Goal: Obtain resource: Download file/media

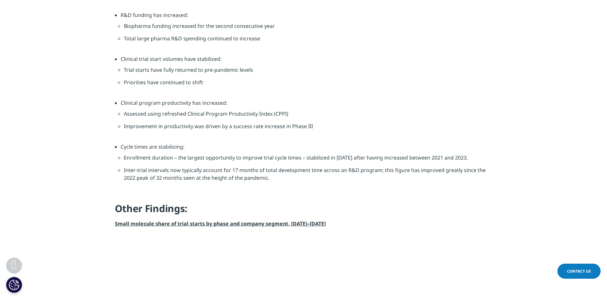
scroll to position [544, 0]
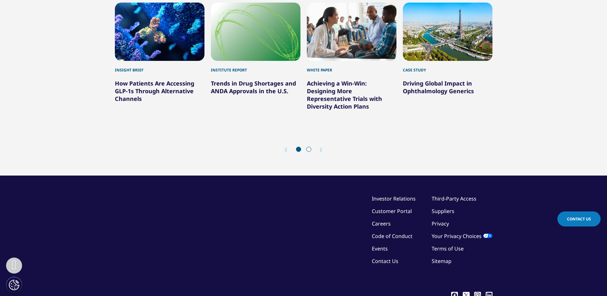
scroll to position [2649, 0]
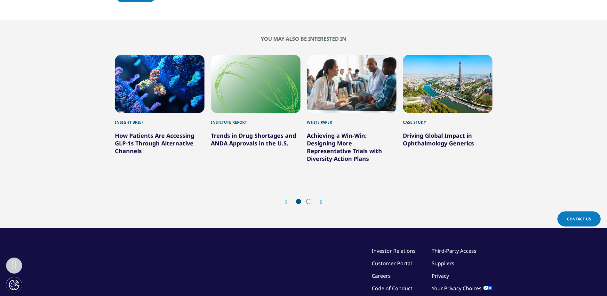
click at [320, 200] on icon "Next slide" at bounding box center [321, 201] width 2 height 5
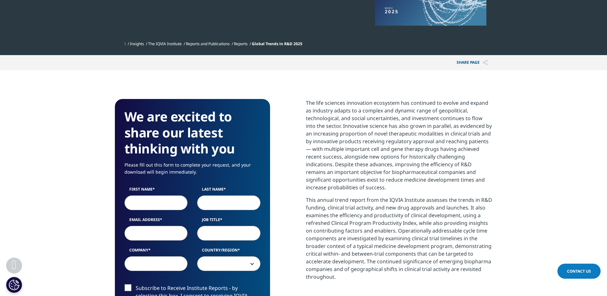
scroll to position [192, 0]
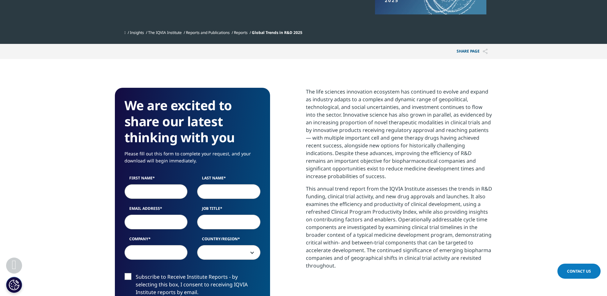
click at [168, 191] on input "First Name" at bounding box center [155, 191] width 63 height 15
type input "[PERSON_NAME]"
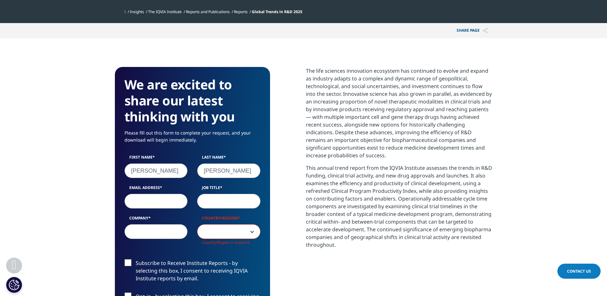
scroll to position [224, 0]
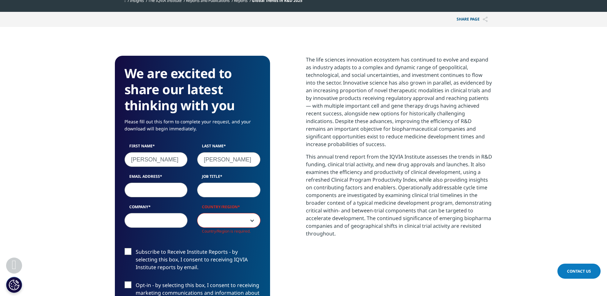
click at [149, 193] on input "Email Address" at bounding box center [155, 189] width 63 height 15
type input "[EMAIL_ADDRESS][DOMAIN_NAME]"
type input "CALISYM LLC"
select select "[GEOGRAPHIC_DATA]"
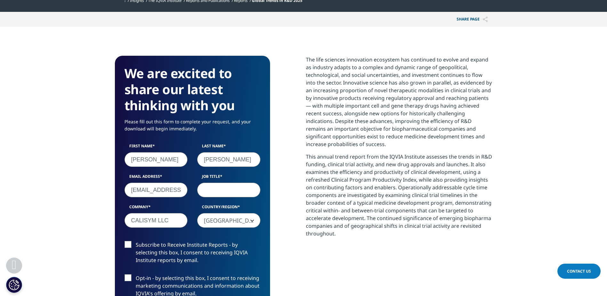
click at [212, 184] on input "Job Title" at bounding box center [228, 189] width 63 height 15
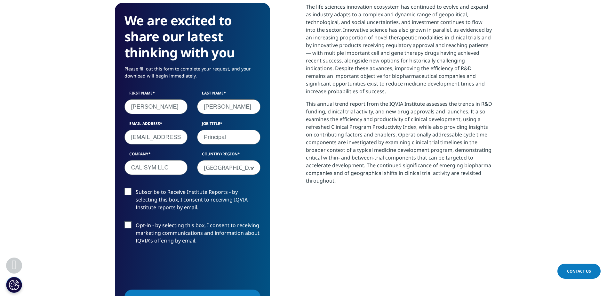
scroll to position [288, 0]
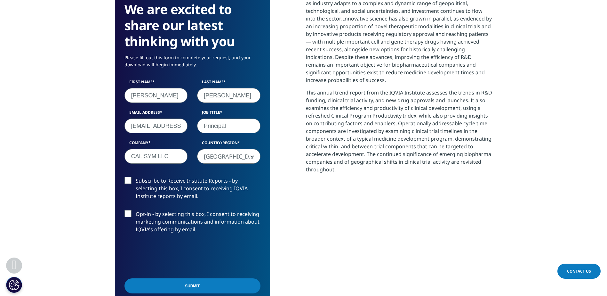
type input "Principal"
click at [126, 183] on label "Subscribe to Receive Institute Reports - by selecting this box, I consent to re…" at bounding box center [192, 190] width 136 height 27
click at [136, 177] on input "Subscribe to Receive Institute Reports - by selecting this box, I consent to re…" at bounding box center [136, 177] width 0 height 0
drag, startPoint x: 127, startPoint y: 213, endPoint x: 134, endPoint y: 234, distance: 22.3
click at [127, 213] on label "Opt-in - by selecting this box, I consent to receiving marketing communications…" at bounding box center [192, 223] width 136 height 27
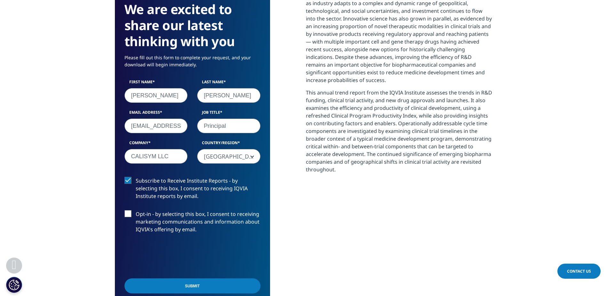
click at [136, 210] on input "Opt-in - by selecting this box, I consent to receiving marketing communications…" at bounding box center [136, 210] width 0 height 0
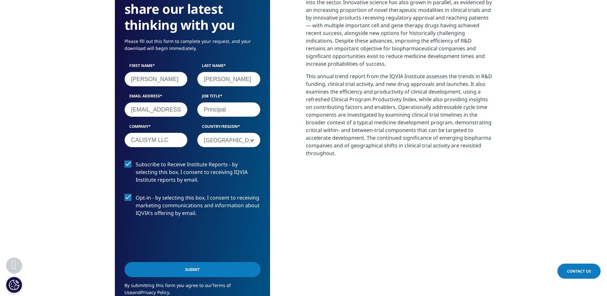
scroll to position [320, 0]
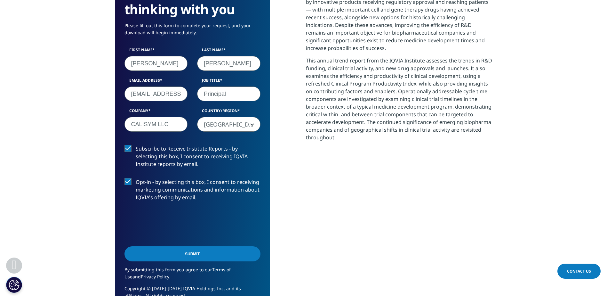
click at [173, 252] on input "Submit" at bounding box center [192, 253] width 136 height 15
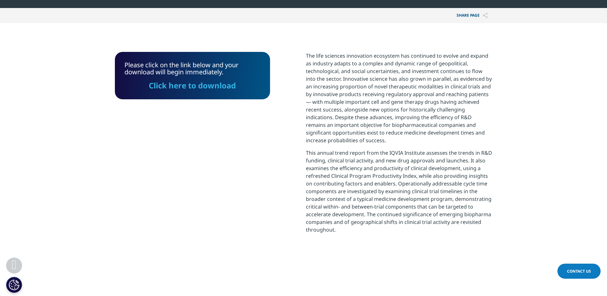
scroll to position [225, 0]
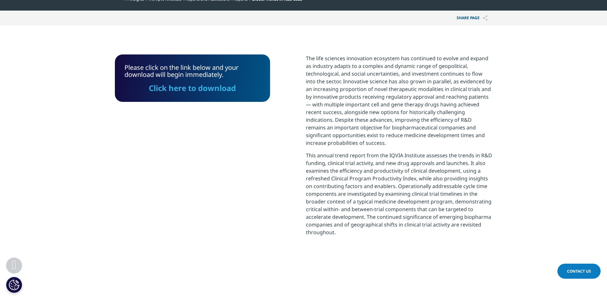
click at [199, 92] on link "Click here to download" at bounding box center [192, 88] width 87 height 11
